Goal: Task Accomplishment & Management: Manage account settings

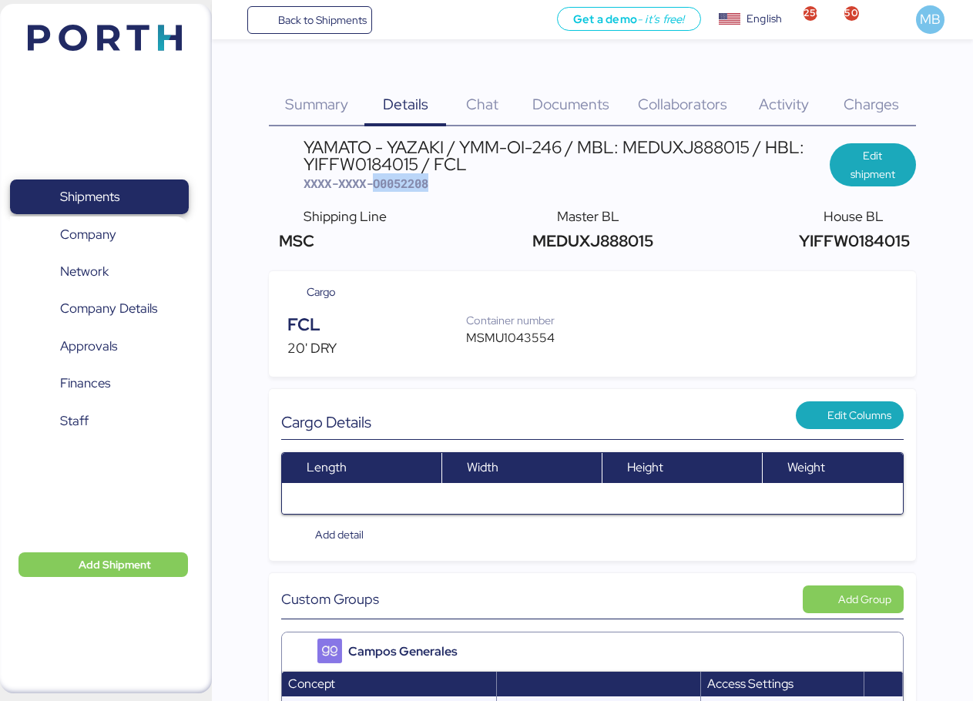
click at [119, 187] on span "Shipments" at bounding box center [89, 197] width 59 height 22
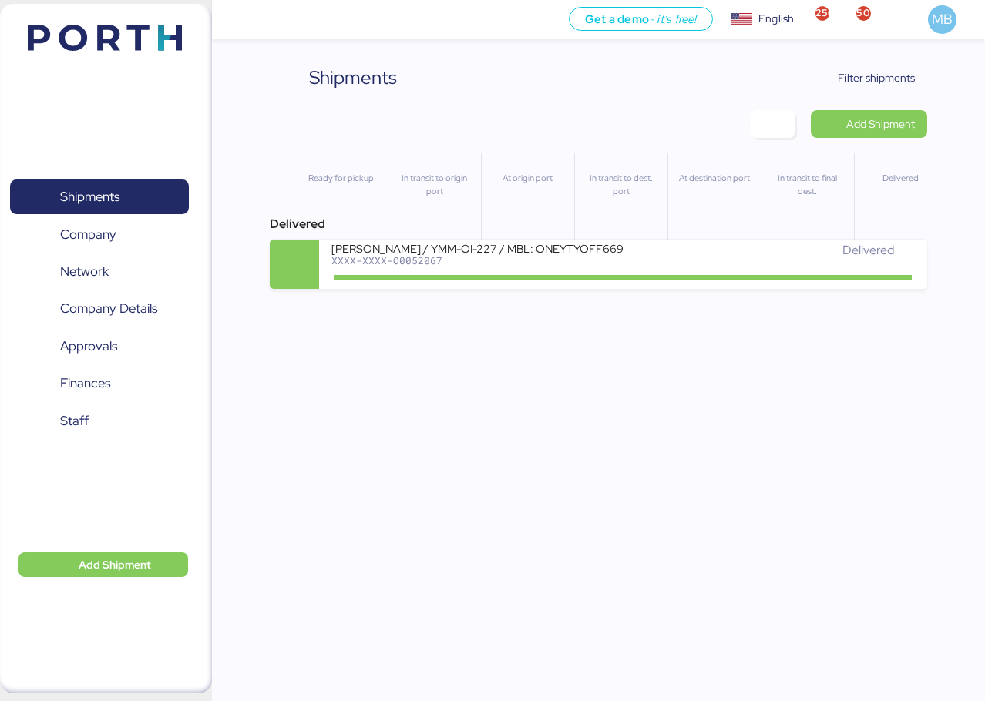
click at [892, 78] on span "Filter shipments" at bounding box center [876, 78] width 77 height 18
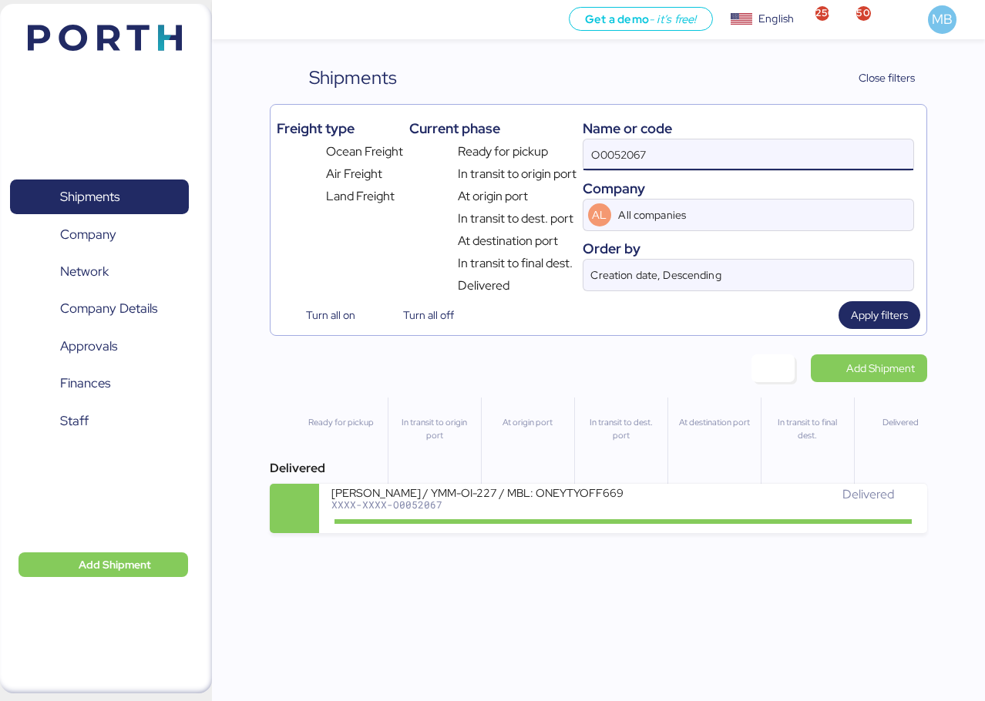
drag, startPoint x: 716, startPoint y: 144, endPoint x: 569, endPoint y: 129, distance: 147.2
click at [569, 129] on div "Freight type Ocean Freight Air Freight Land Freight Current phase Ready for pic…" at bounding box center [598, 203] width 643 height 184
paste input "O0052067"
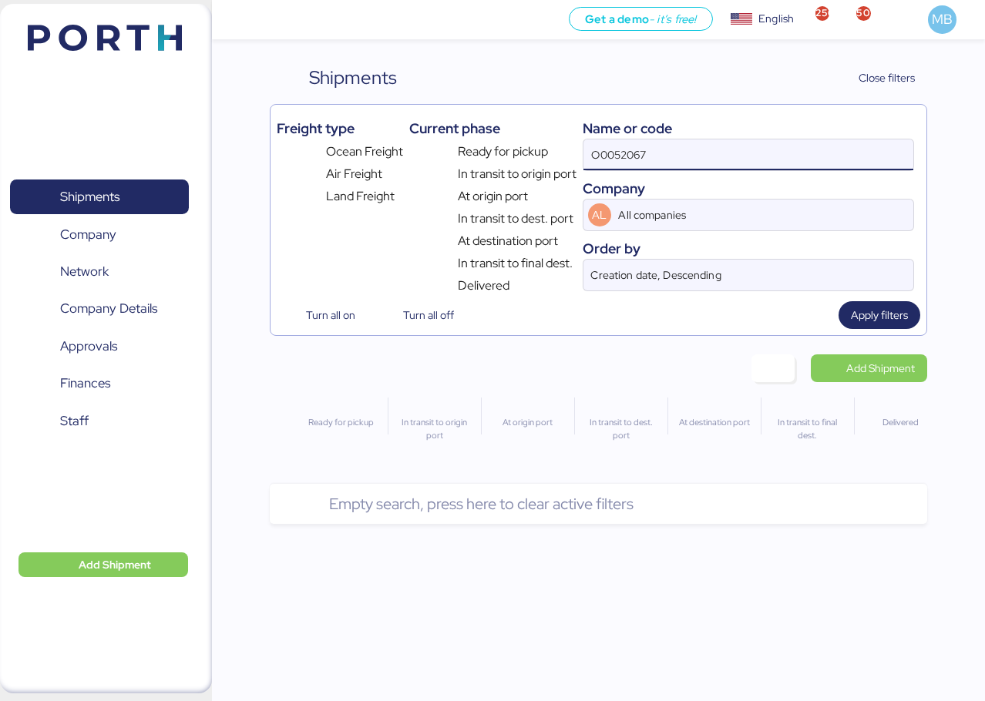
click at [707, 158] on input "O0052067" at bounding box center [748, 154] width 330 height 31
type input "O0052067"
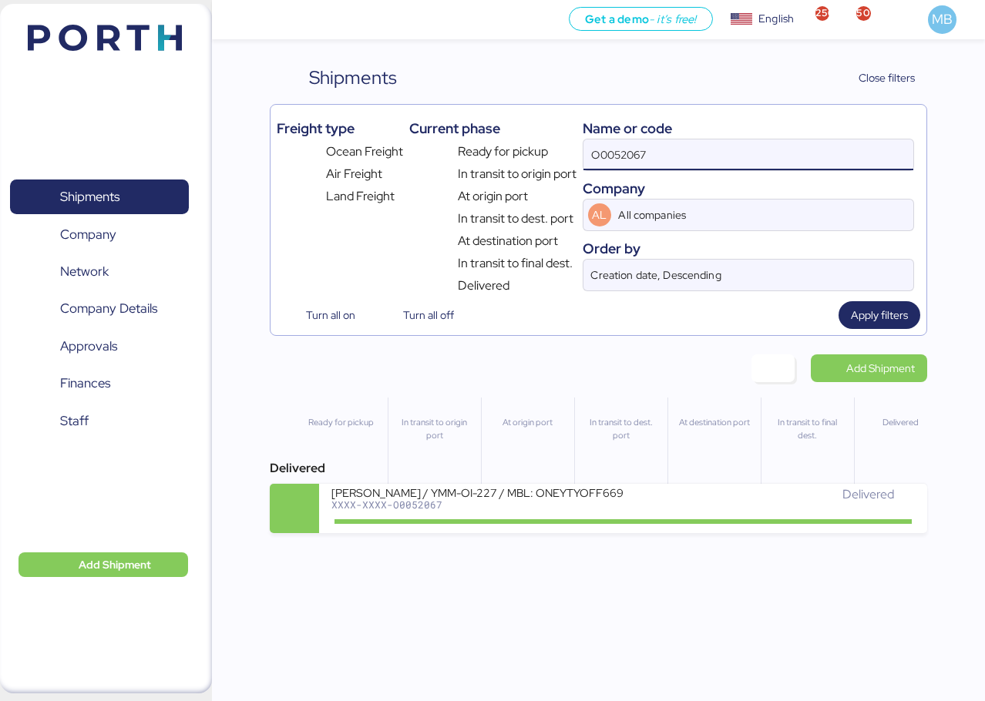
click at [572, 495] on div "[PERSON_NAME] / YMM-OI-227 / MBL: ONEYTYOFF6699600 / HBL: YTJTGI100095 / FCL" at bounding box center [476, 491] width 291 height 13
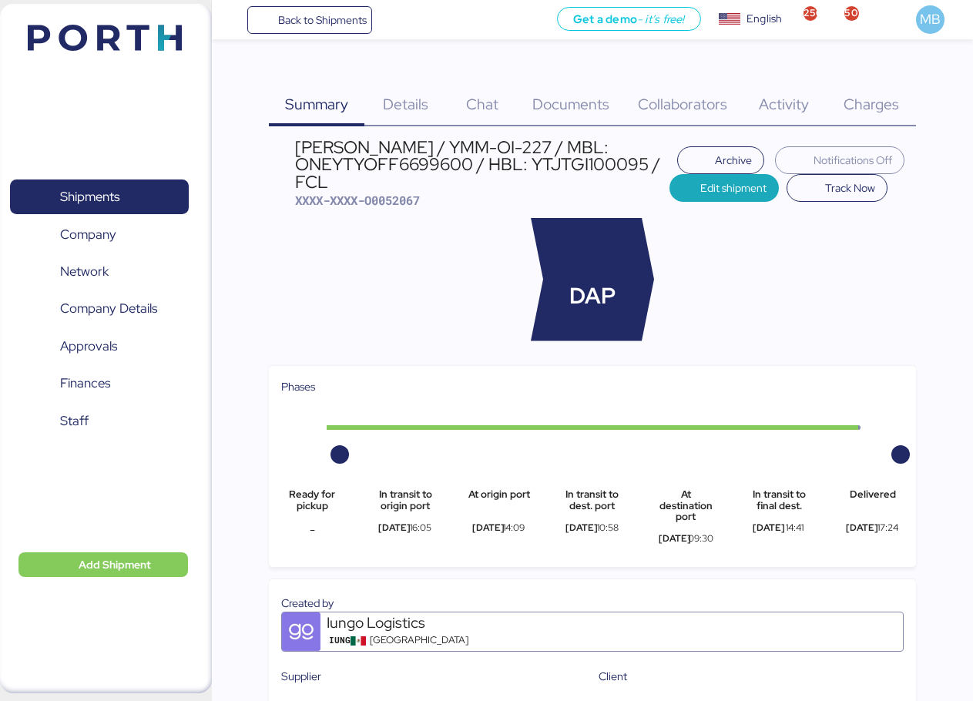
click at [883, 102] on span "Charges" at bounding box center [871, 104] width 55 height 20
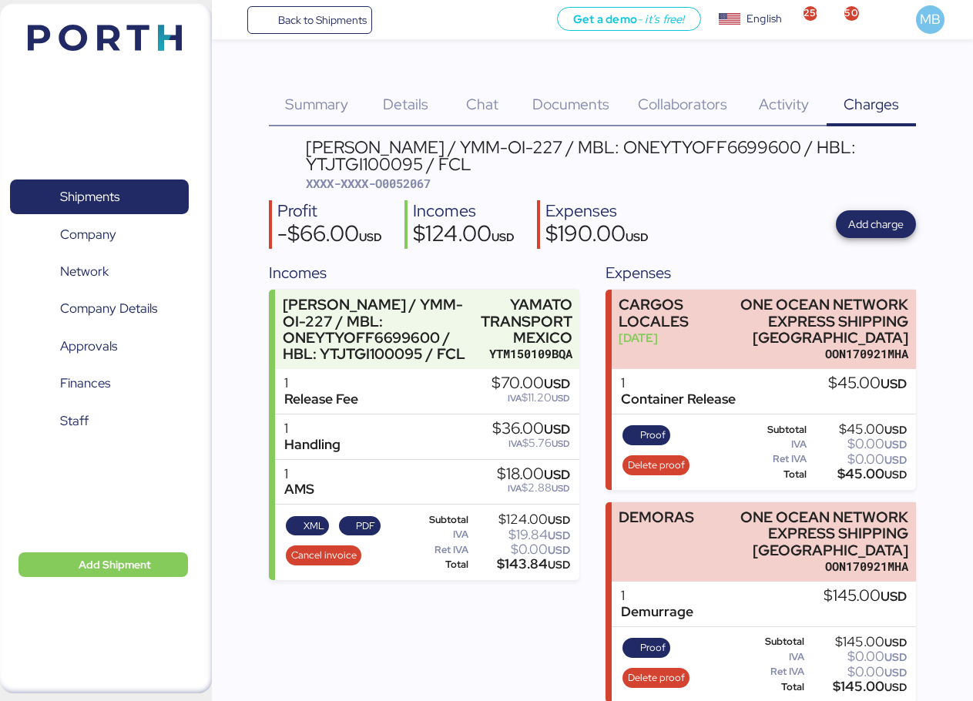
click at [869, 219] on span "Add charge" at bounding box center [875, 224] width 55 height 18
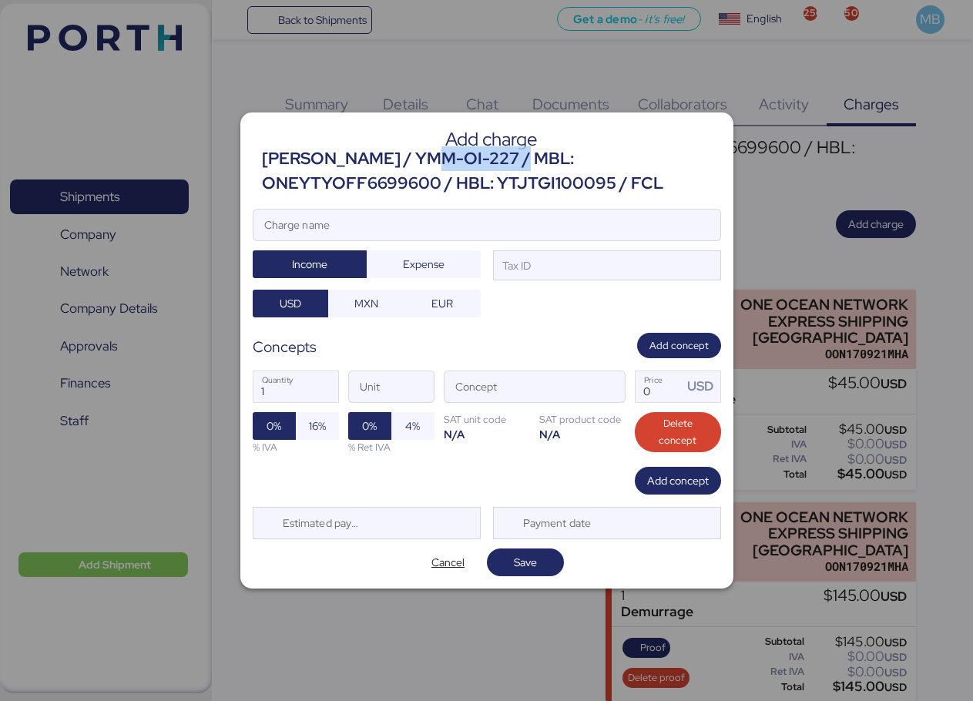
drag, startPoint x: 529, startPoint y: 158, endPoint x: 430, endPoint y: 146, distance: 100.2
click at [430, 146] on div "[PERSON_NAME] / YMM-OI-227 / MBL: ONEYTYOFF6699600 / HBL: YTJTGI100095 / FCL" at bounding box center [491, 171] width 459 height 50
copy div "YMM-OI-227"
click at [366, 228] on input "Charge name" at bounding box center [487, 225] width 467 height 31
paste input "YMM-OI-227"
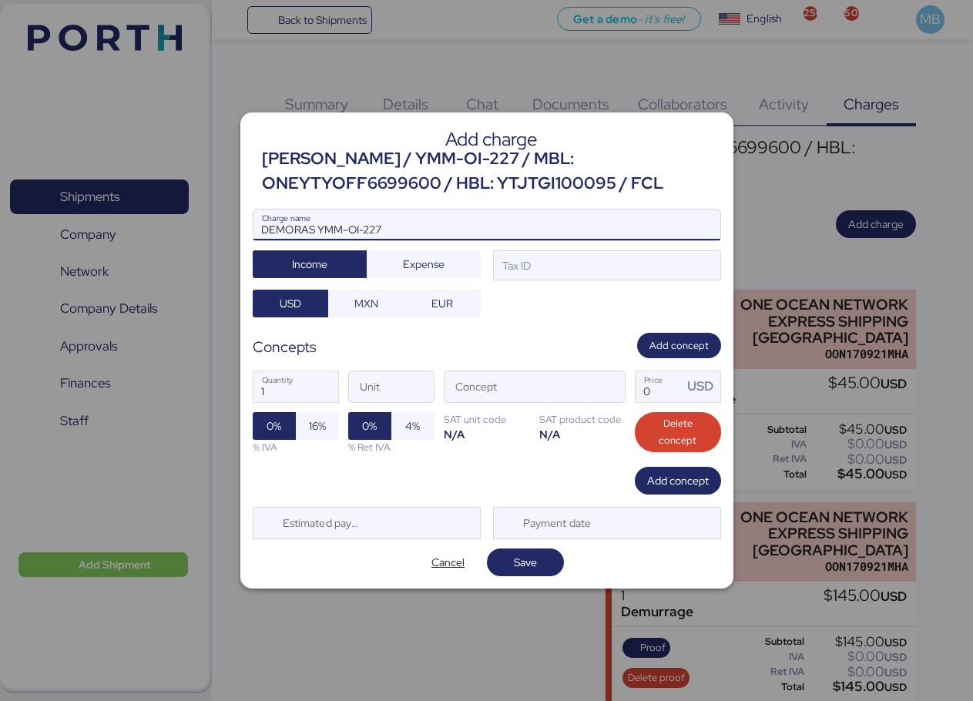
type input "DEMORAS YMM-OI-227"
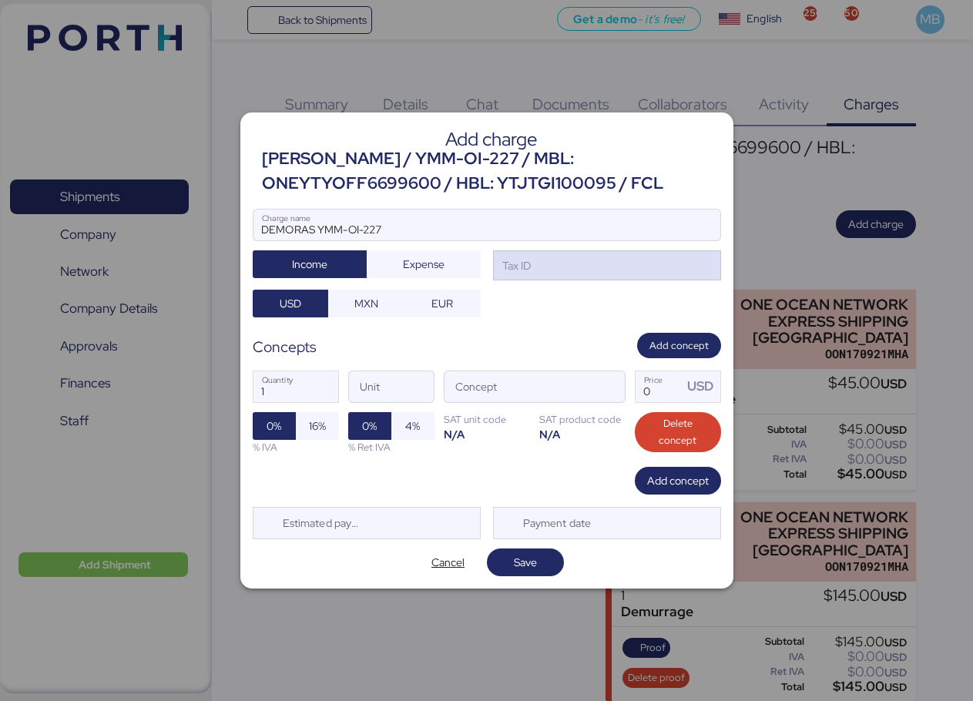
click at [558, 267] on div "Tax ID" at bounding box center [607, 265] width 228 height 31
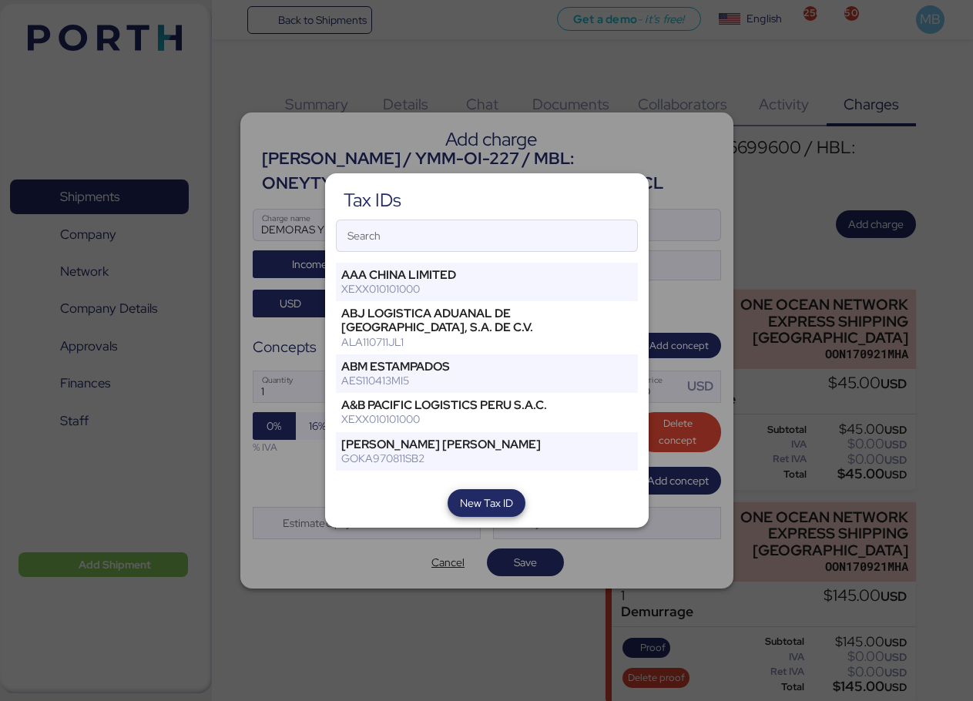
click at [500, 503] on span "New Tax ID" at bounding box center [486, 503] width 53 height 18
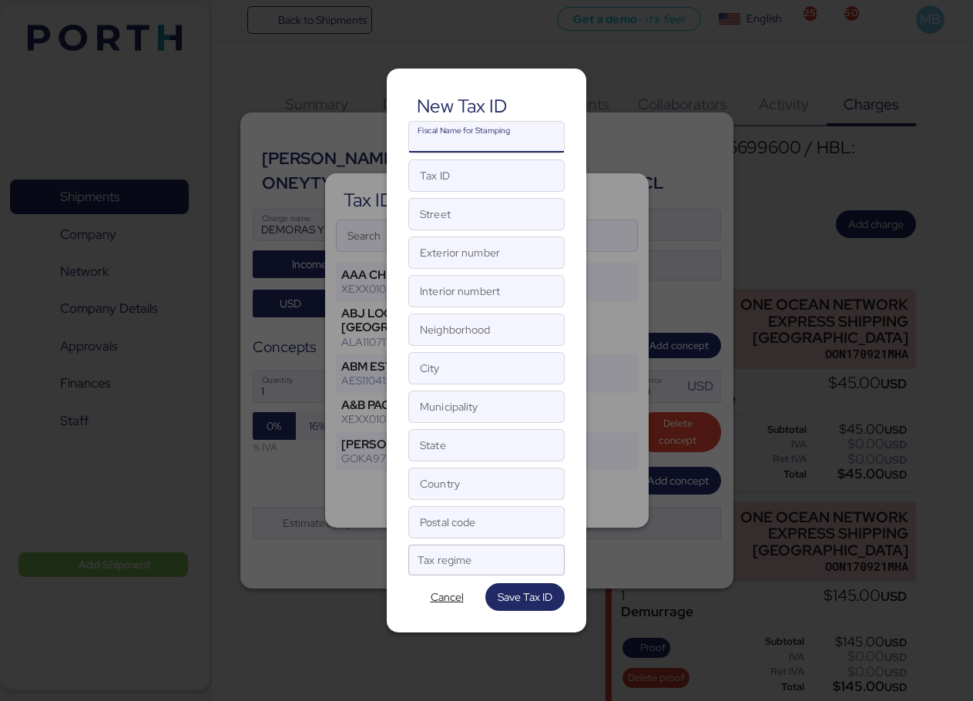
click at [429, 141] on input "Fiscal Name for Stamping" at bounding box center [486, 137] width 155 height 31
paste input "NISTRANS INTERNACIONAL DE [GEOGRAPHIC_DATA]"
type input "NISTRANS INTERNACIONAL DE [GEOGRAPHIC_DATA]"
click at [442, 177] on input "Tax ID" at bounding box center [486, 175] width 155 height 31
paste input "NIM000721S53"
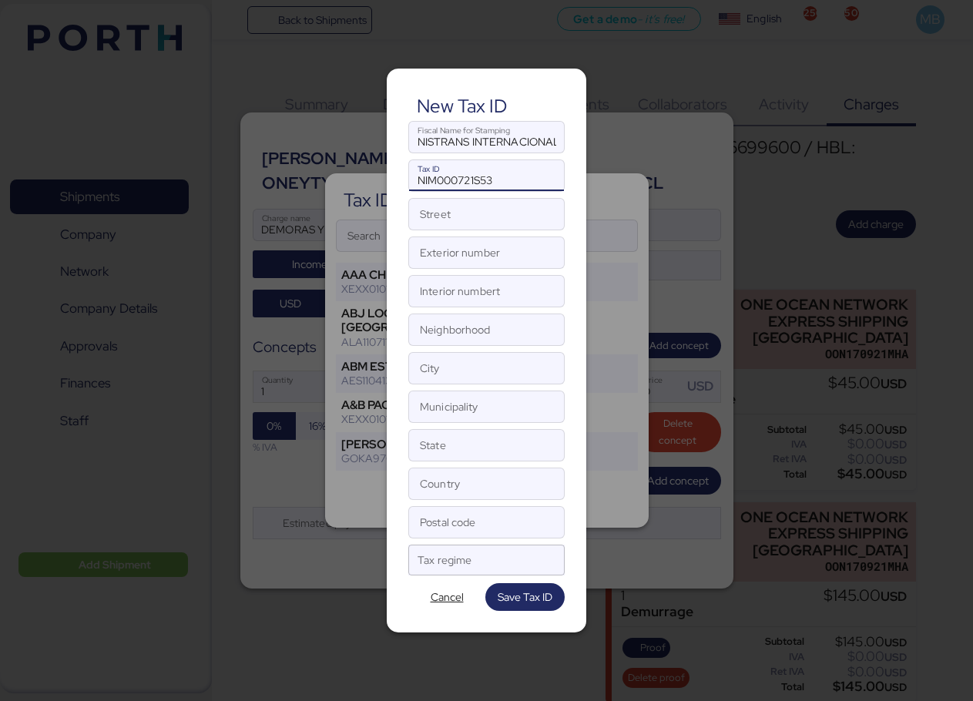
type input "NIM000721S53"
click at [471, 212] on input "Street" at bounding box center [486, 214] width 155 height 31
click at [445, 222] on input "Street" at bounding box center [486, 214] width 155 height 31
paste input "CIRCUITO [GEOGRAPHIC_DATA]"
type input "CIRCUITO [GEOGRAPHIC_DATA]"
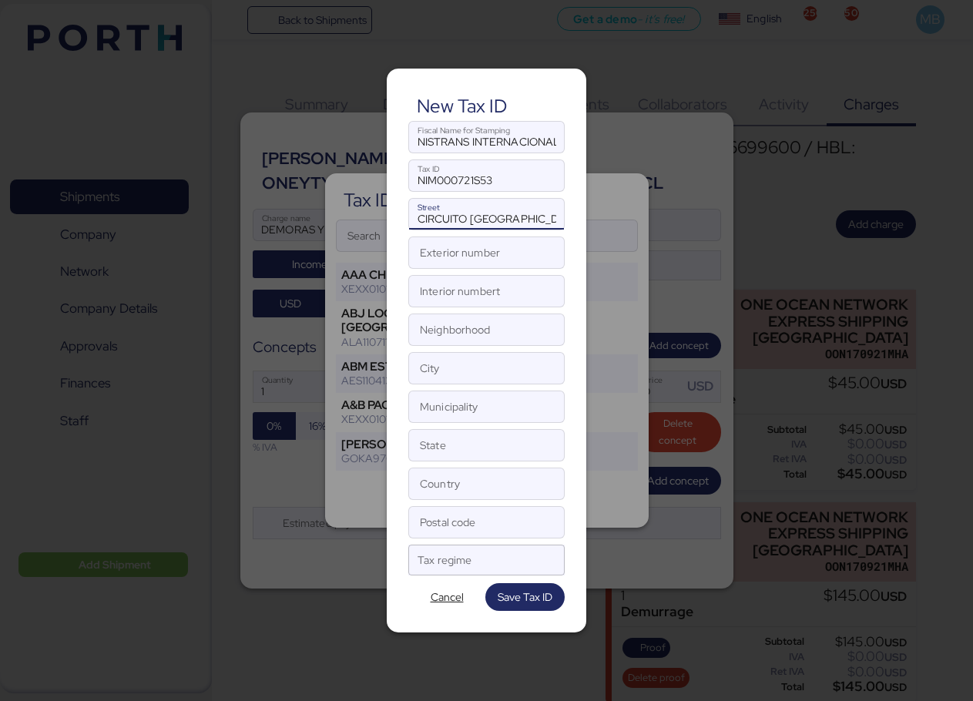
click at [445, 253] on input "Exterior number" at bounding box center [486, 252] width 155 height 31
type input "300"
click at [448, 291] on input "Interior numbert" at bounding box center [486, 291] width 155 height 31
type input "N/A"
click at [464, 324] on input "Neighborhood" at bounding box center [486, 329] width 155 height 31
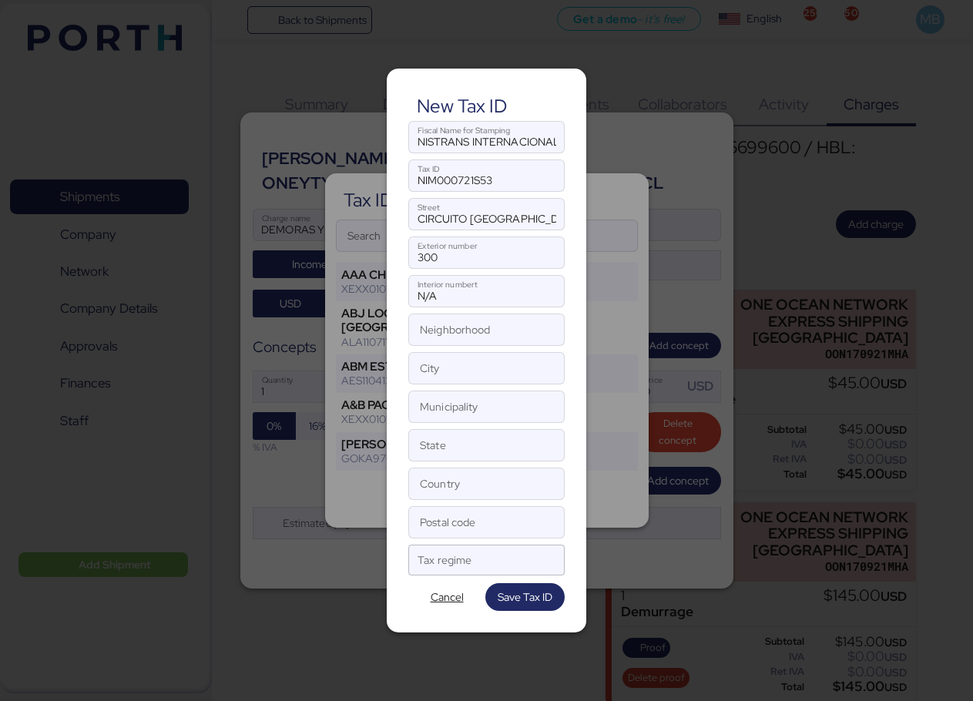
click at [459, 329] on input "Neighborhood" at bounding box center [486, 329] width 155 height 31
paste input "[GEOGRAPHIC_DATA]"
type input "[GEOGRAPHIC_DATA]"
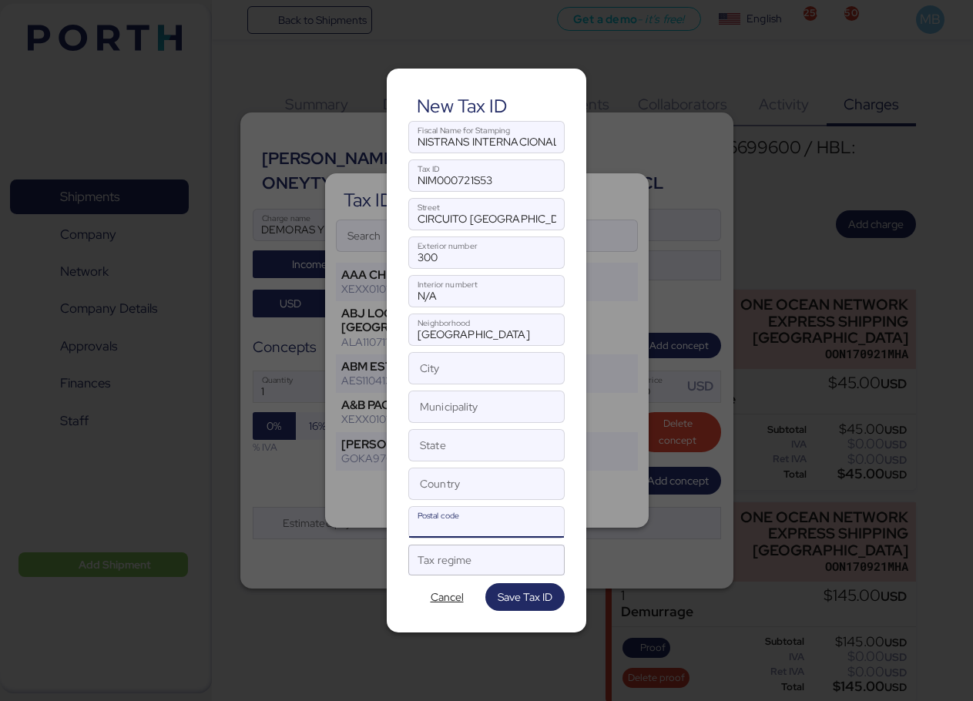
click at [490, 522] on input "Postal code" at bounding box center [486, 522] width 155 height 31
paste input "36275"
type input "36275"
click at [448, 479] on input "Country" at bounding box center [486, 484] width 155 height 31
type input "[GEOGRAPHIC_DATA]"
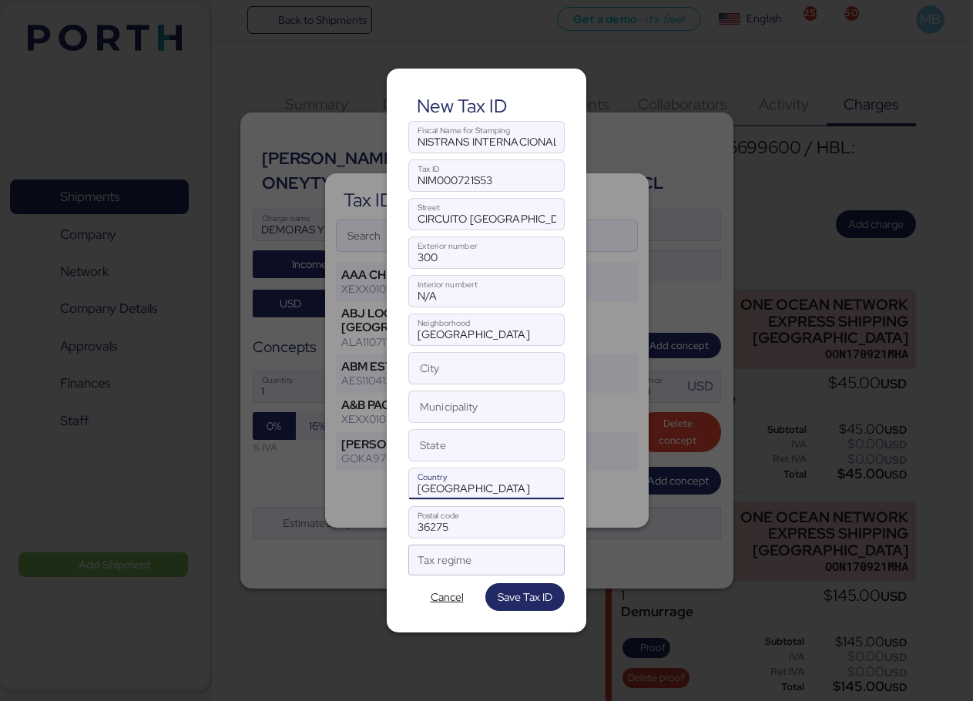
click at [482, 450] on input "State" at bounding box center [486, 445] width 155 height 31
click at [469, 561] on div at bounding box center [473, 566] width 110 height 20
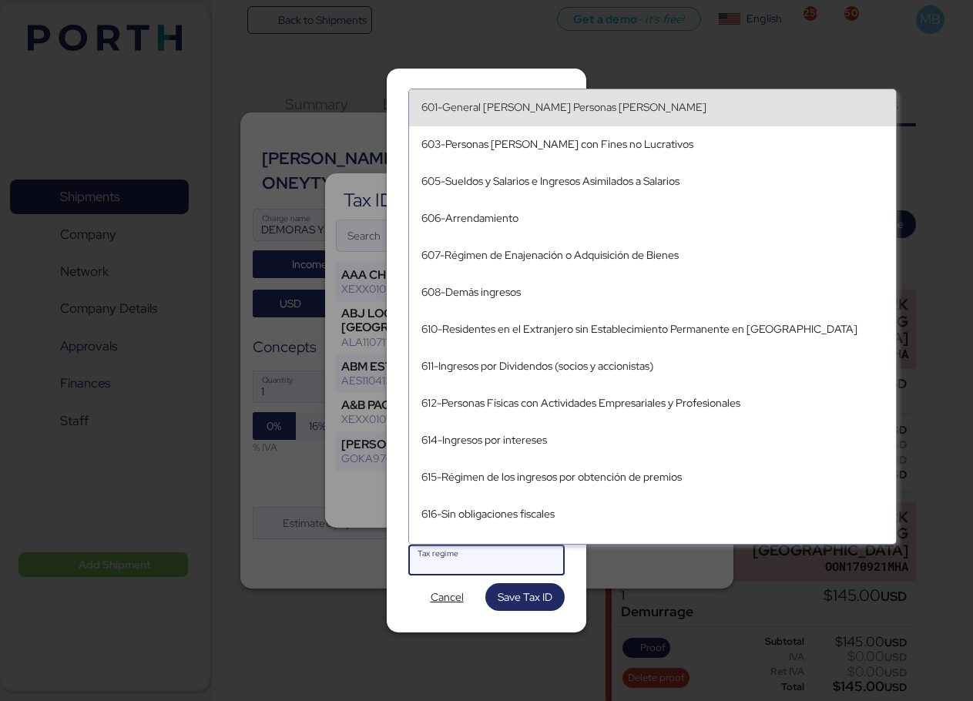
click at [670, 113] on div "601-General [PERSON_NAME] Personas [PERSON_NAME]" at bounding box center [653, 107] width 462 height 13
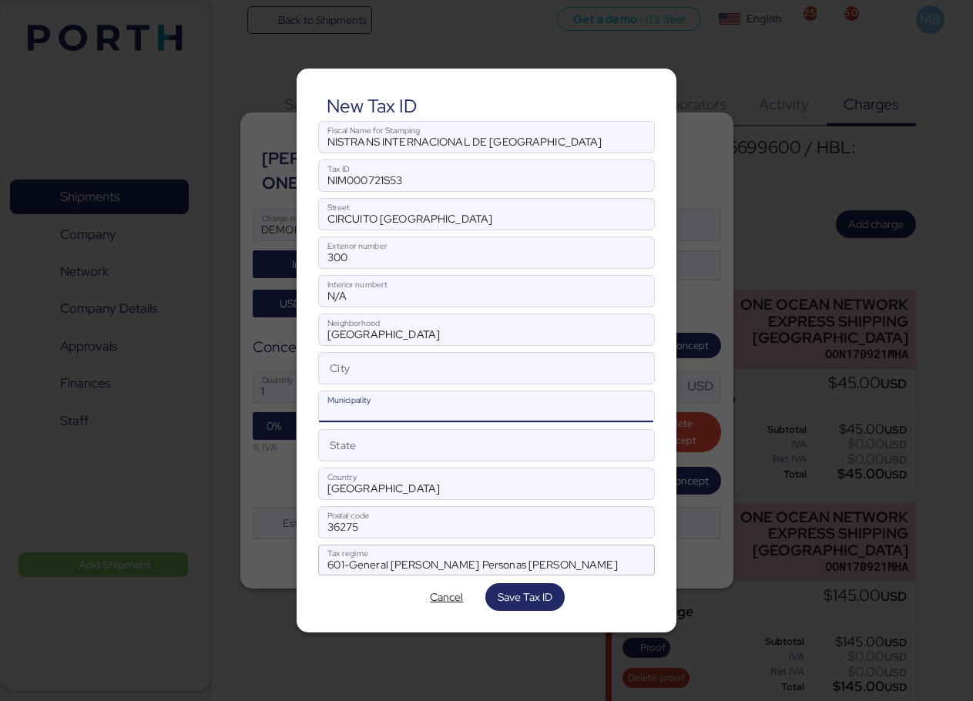
click at [461, 400] on input "Municipality" at bounding box center [486, 406] width 334 height 31
paste input "SILAO DE LA VICTORIA"
type input "SILAO DE LA VICTORIA"
click at [432, 375] on input "City" at bounding box center [486, 368] width 334 height 31
paste input "PUERTO INTERIOR"
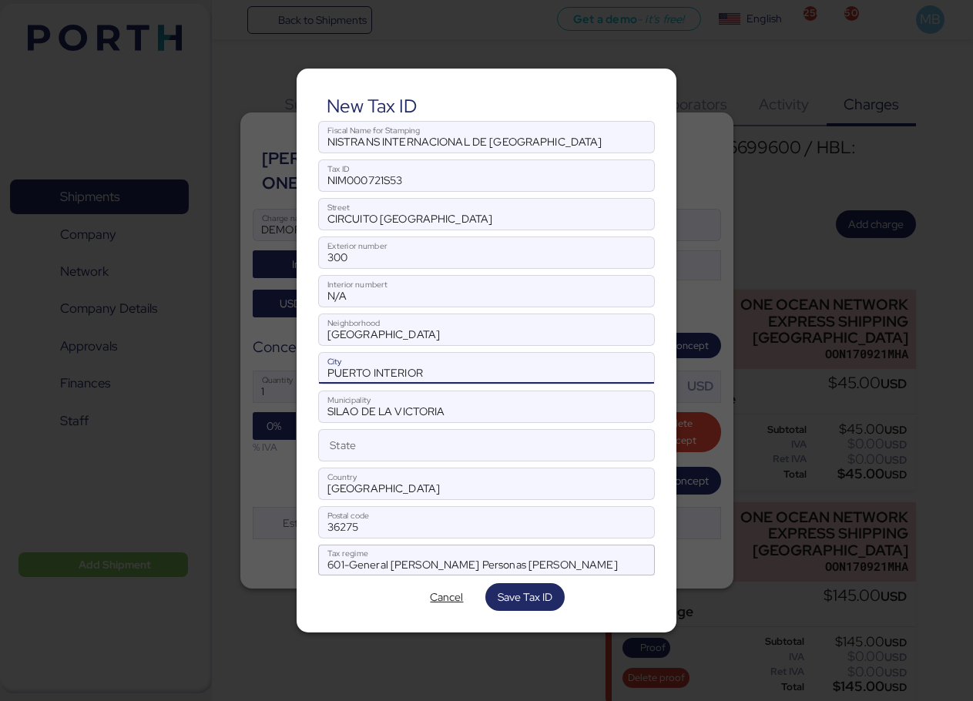
type input "PUERTO INTERIOR"
click at [534, 413] on input "SILAO DE LA VICTORIA" at bounding box center [486, 406] width 334 height 31
click at [426, 446] on input "State" at bounding box center [486, 445] width 334 height 31
paste input "[GEOGRAPHIC_DATA]"
type input "[GEOGRAPHIC_DATA]"
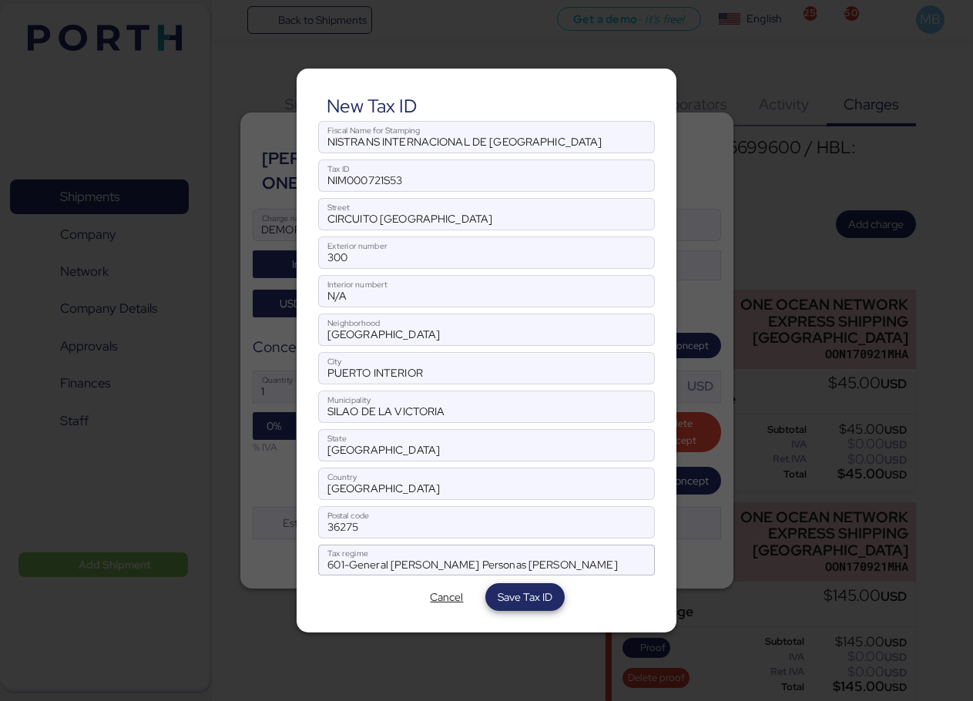
click at [529, 593] on span "Save Tax ID" at bounding box center [525, 597] width 55 height 18
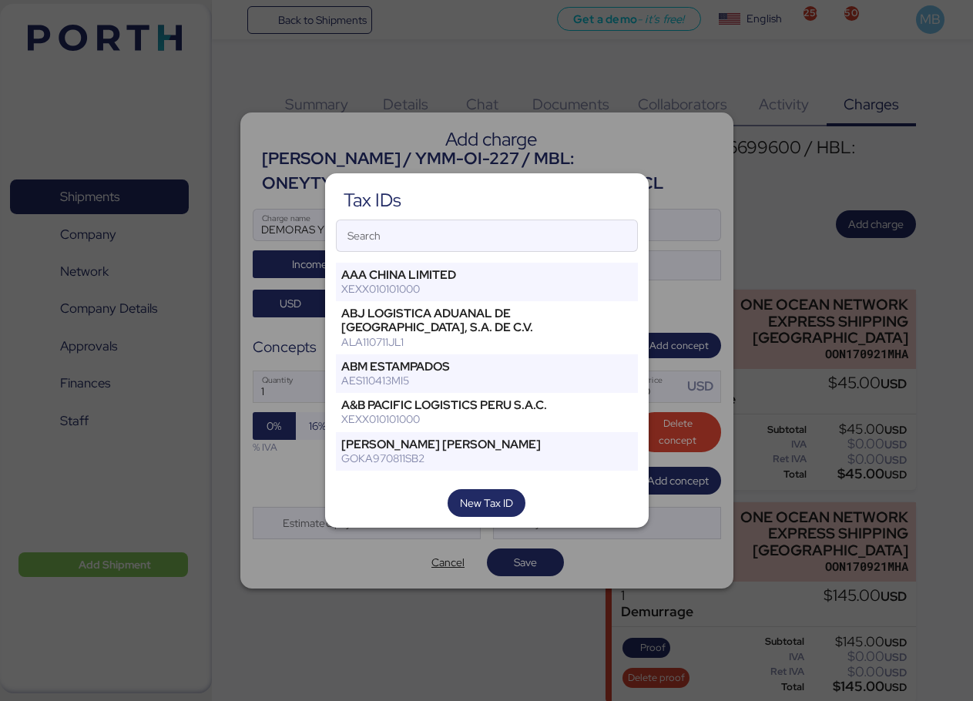
click at [459, 227] on input "Search" at bounding box center [487, 235] width 301 height 31
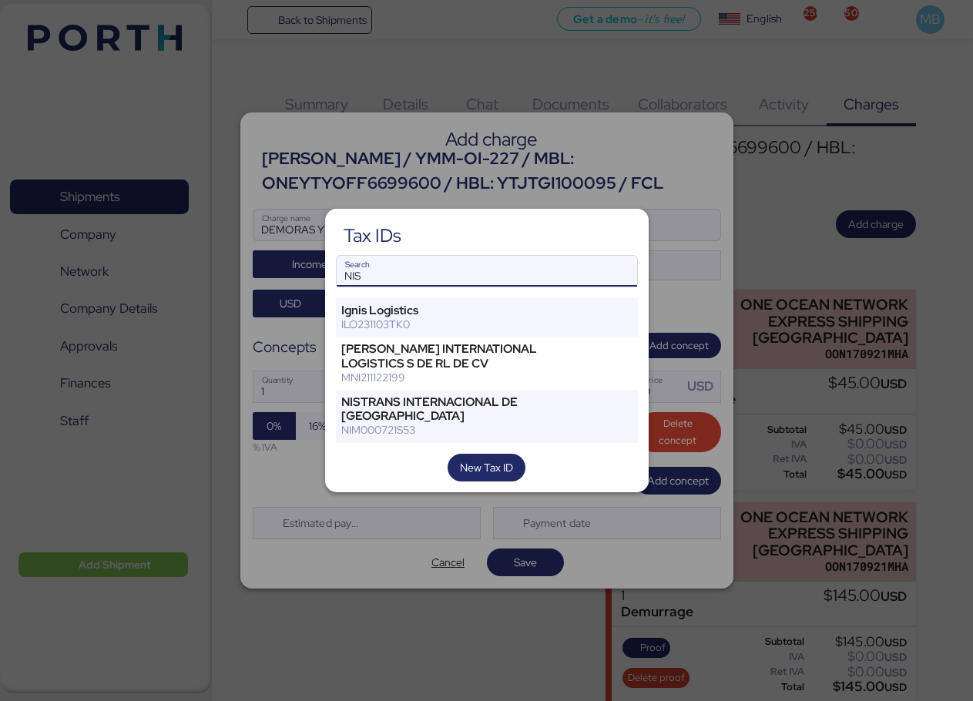
type input "NIS"
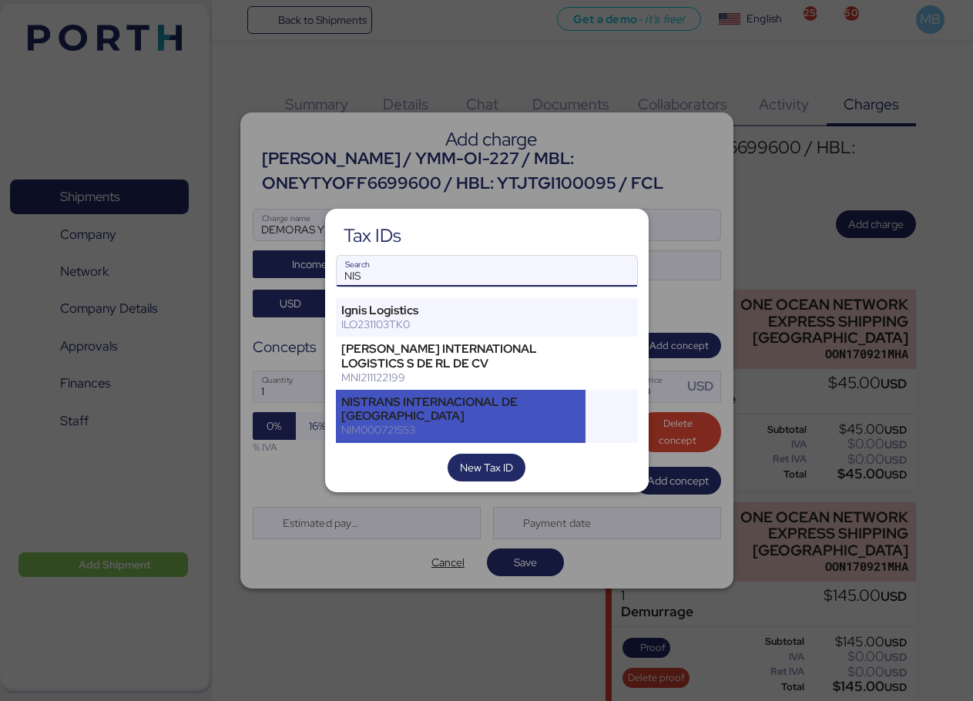
click at [496, 408] on div "NISTRANS INTERNACIONAL DE [GEOGRAPHIC_DATA]" at bounding box center [461, 409] width 240 height 28
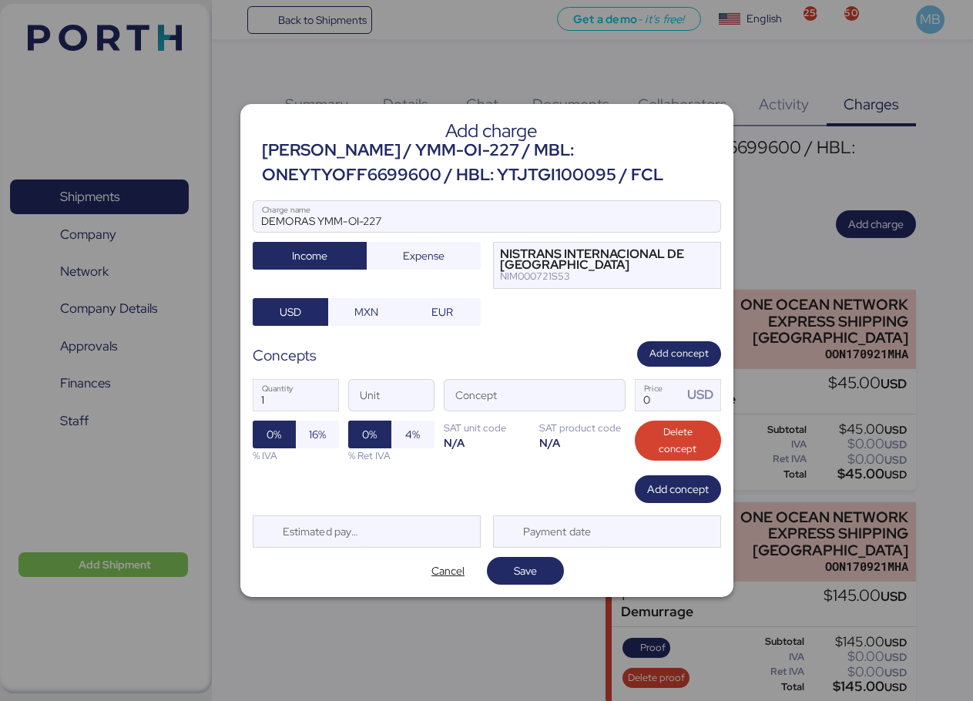
click at [603, 392] on span "button" at bounding box center [609, 399] width 32 height 32
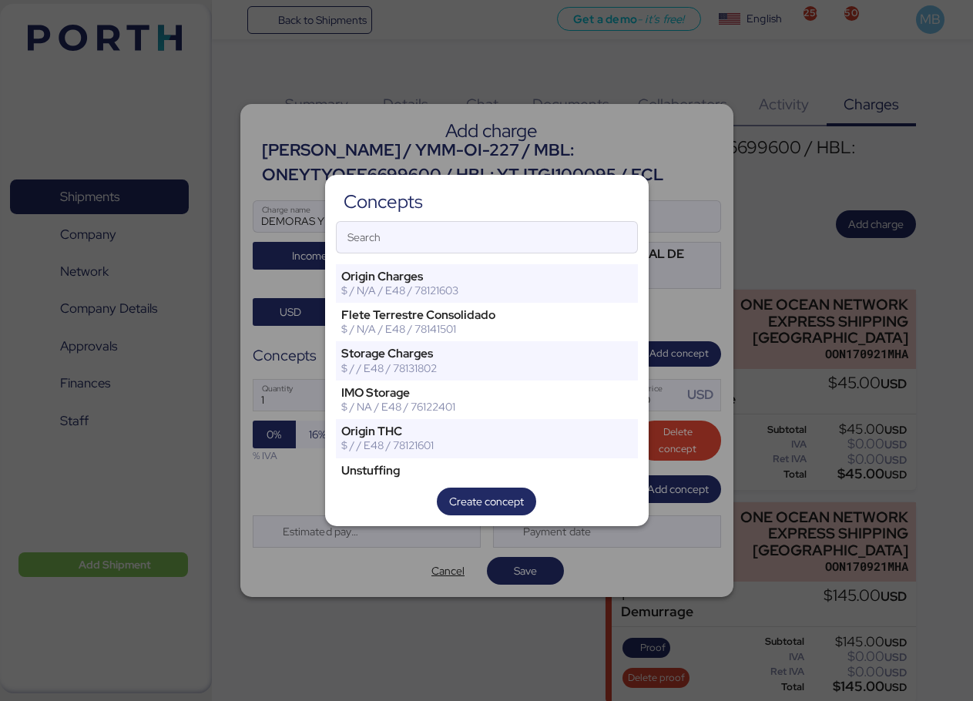
click at [414, 238] on input "Search" at bounding box center [487, 237] width 301 height 31
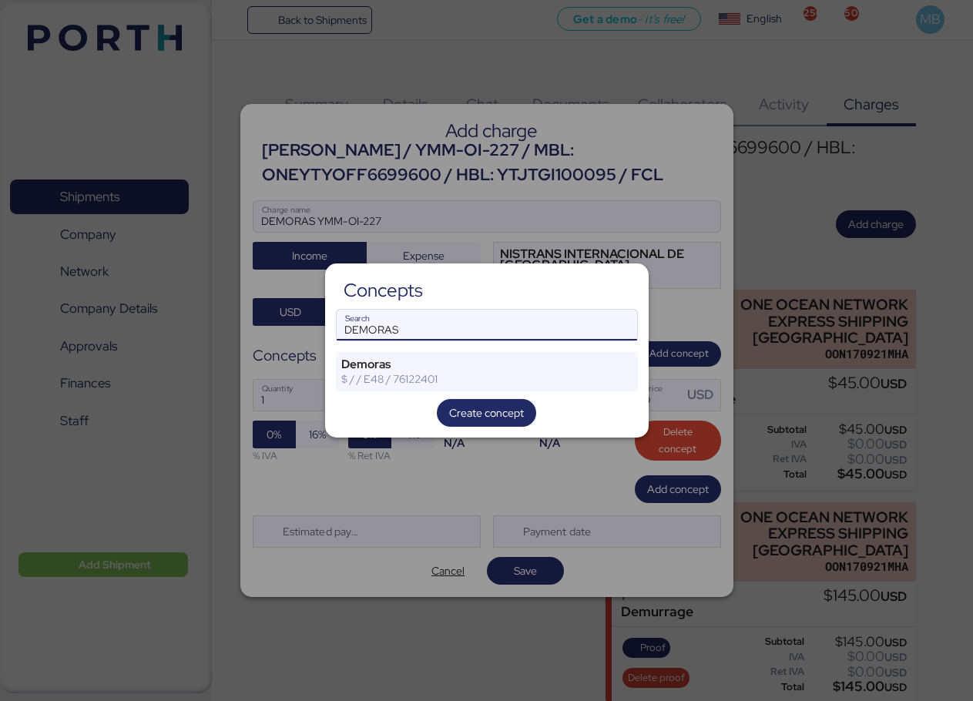
type input "DEMORAS"
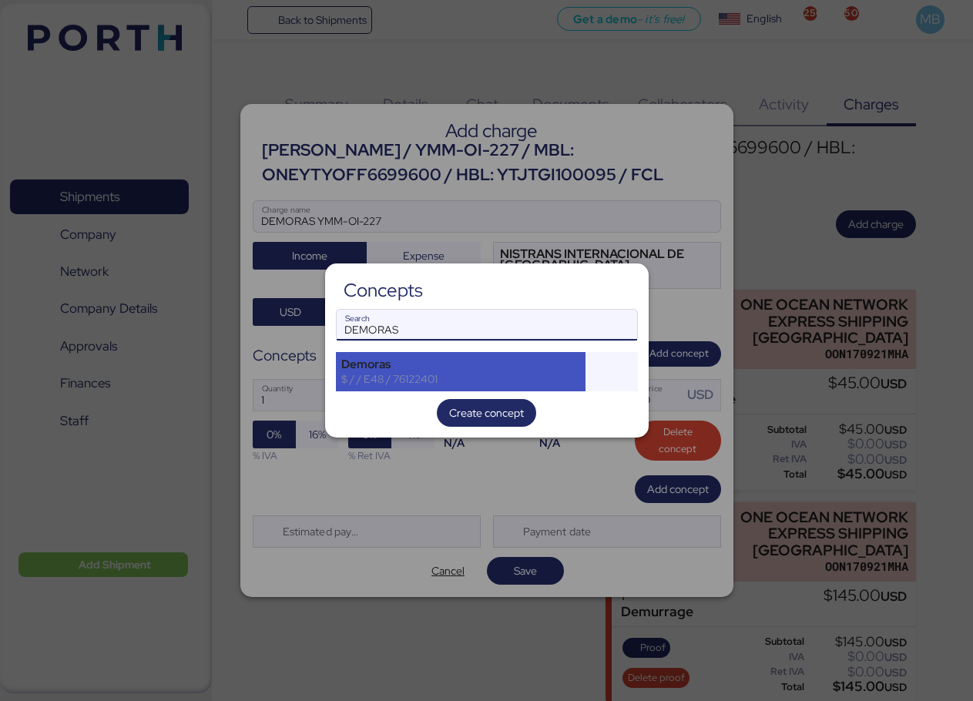
click at [429, 374] on div "$ / / E48 / 76122401" at bounding box center [461, 379] width 240 height 14
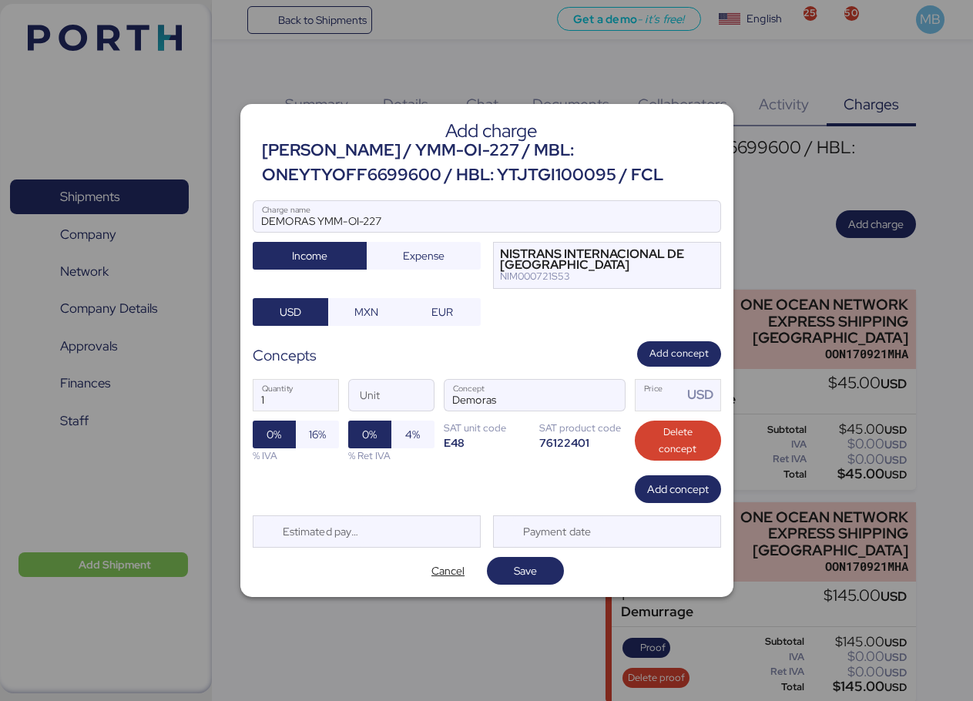
click at [663, 395] on input "Price USD" at bounding box center [660, 395] width 48 height 31
type input "145"
click at [324, 428] on span "16%" at bounding box center [317, 434] width 17 height 18
click at [540, 569] on span "Save" at bounding box center [525, 571] width 52 height 22
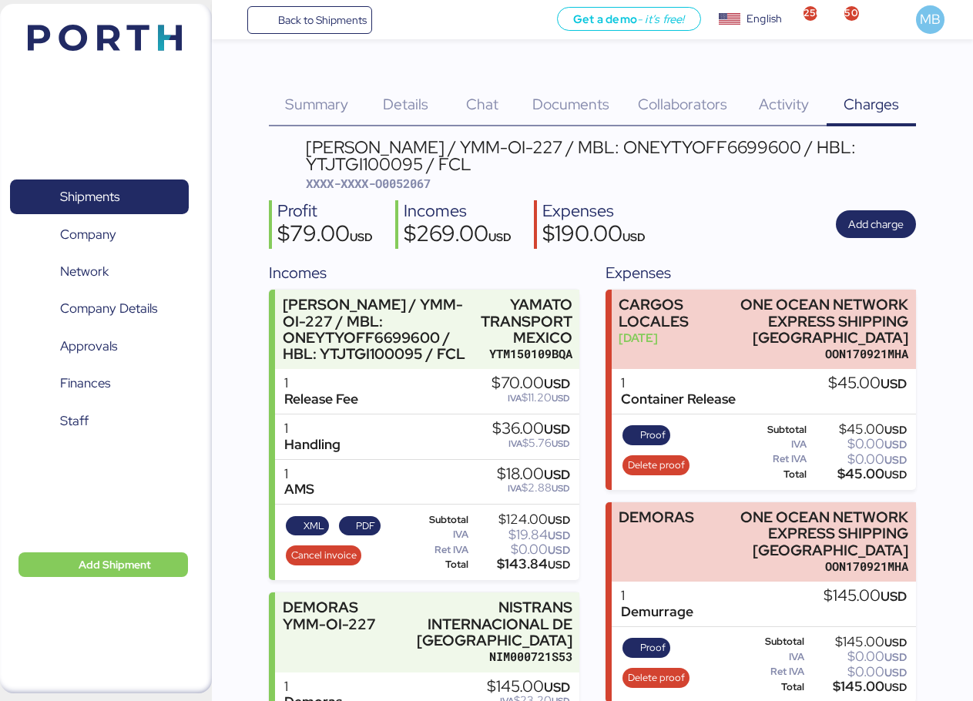
scroll to position [104, 0]
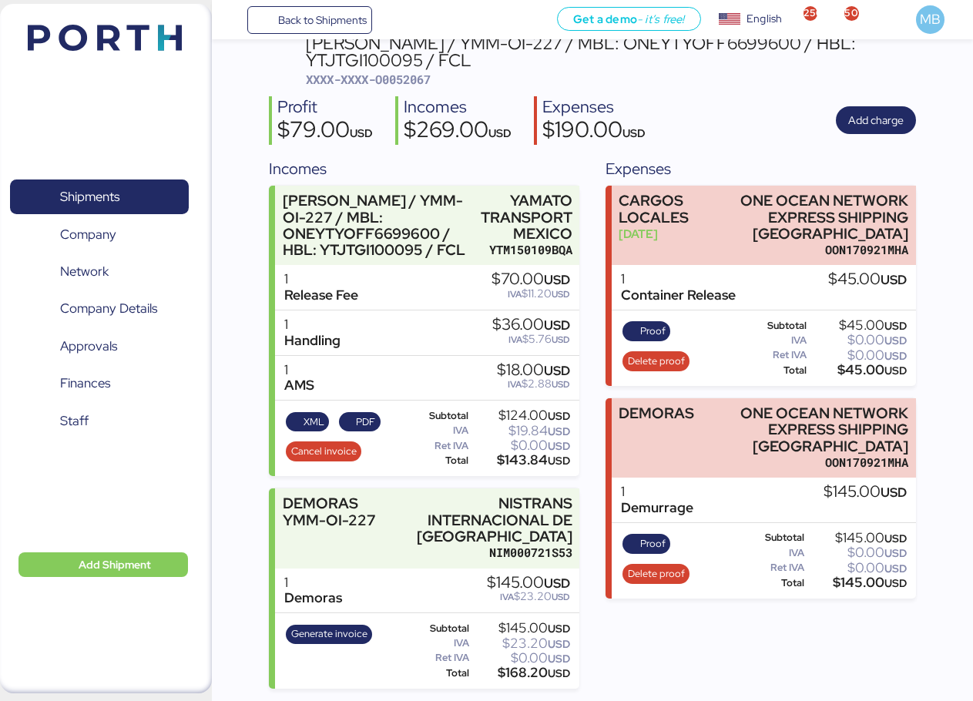
click at [411, 76] on span "XXXX-XXXX-O0052067" at bounding box center [368, 79] width 125 height 15
copy span "O0052067"
